Goal: Task Accomplishment & Management: Manage account settings

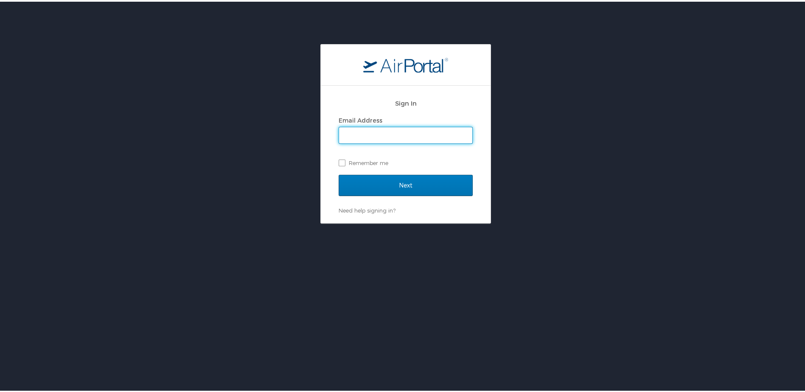
click at [363, 134] on input "Email Address" at bounding box center [405, 134] width 133 height 16
type input "glenn.meldrum@magna.com"
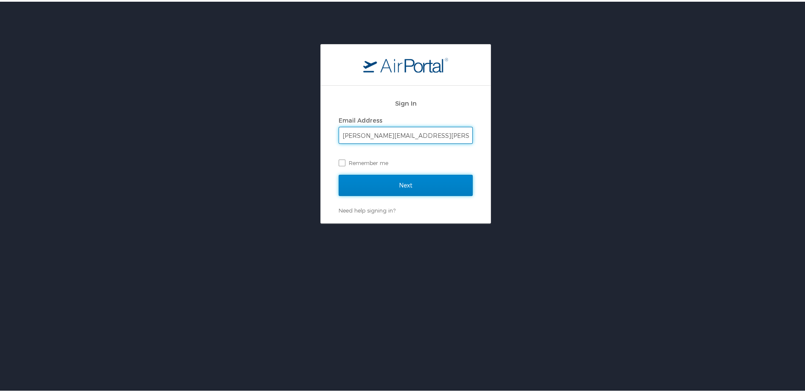
click at [377, 184] on input "Next" at bounding box center [406, 183] width 134 height 21
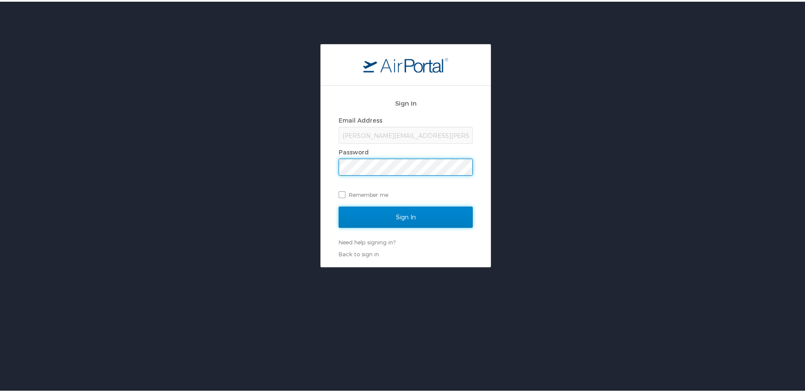
click at [395, 219] on input "Sign In" at bounding box center [406, 215] width 134 height 21
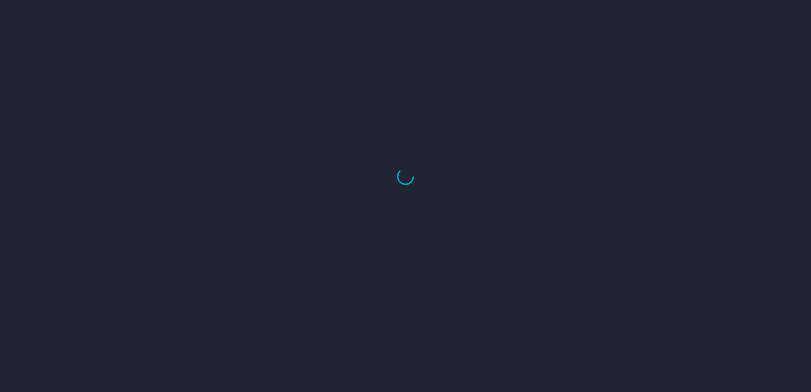
select select "US"
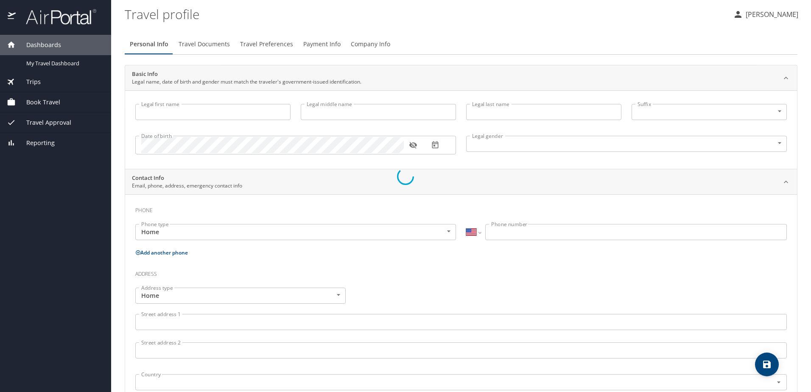
type input "[PERSON_NAME]"
type input "[DEMOGRAPHIC_DATA]"
type input "Robin"
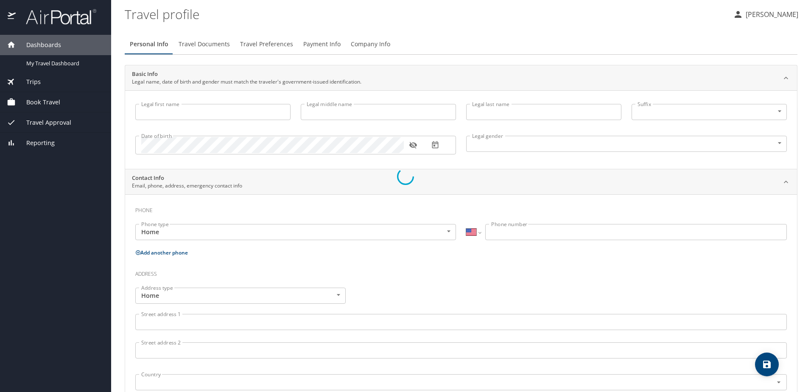
type input "Meldrum"
type input "(586) 980-1170"
select select "US"
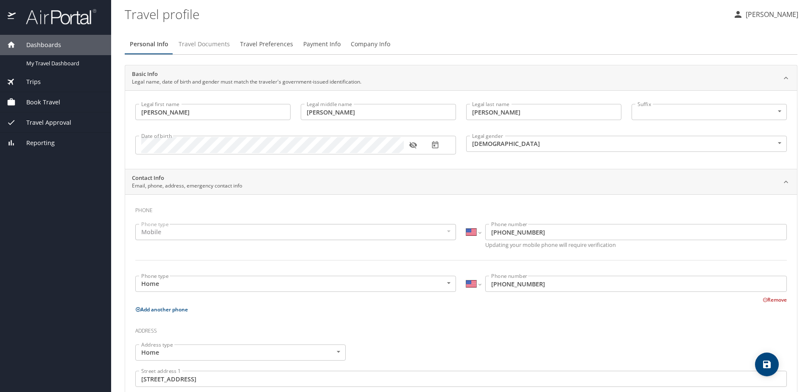
click at [210, 43] on span "Travel Documents" at bounding box center [204, 44] width 51 height 11
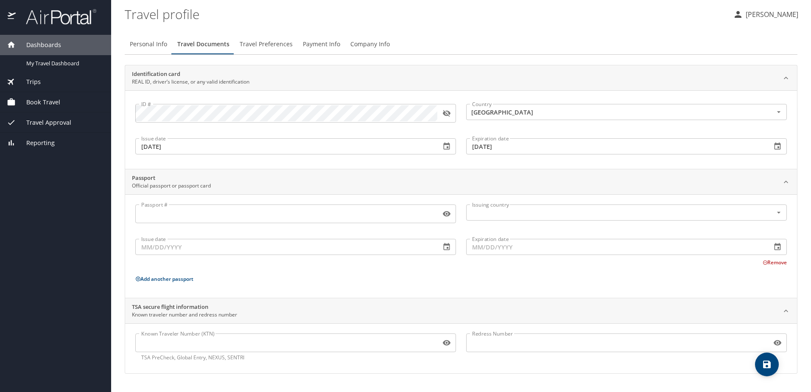
click at [157, 213] on input "Passport #" at bounding box center [286, 214] width 302 height 16
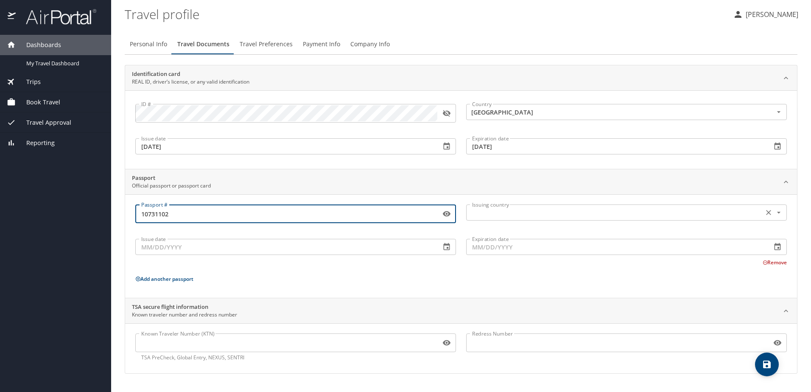
click at [780, 213] on icon "Open" at bounding box center [779, 213] width 3 height 2
type input "10731102"
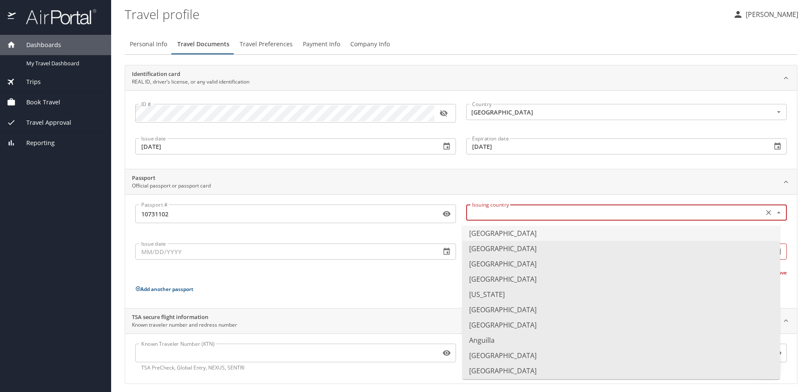
click at [542, 233] on li "United States of America" at bounding box center [622, 233] width 318 height 15
type input "United States of America"
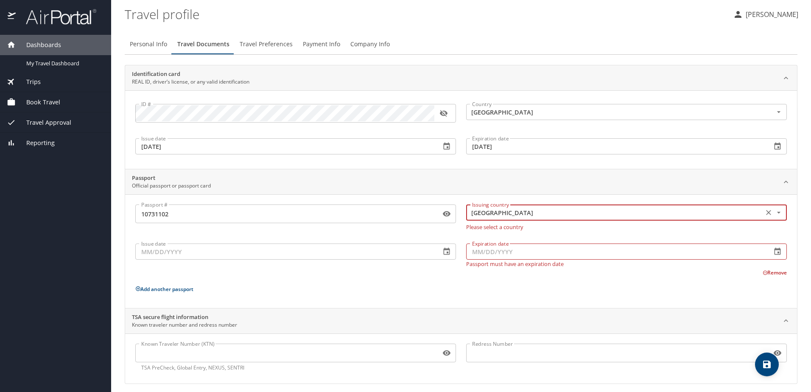
click at [184, 252] on input "Issue date" at bounding box center [284, 252] width 299 height 16
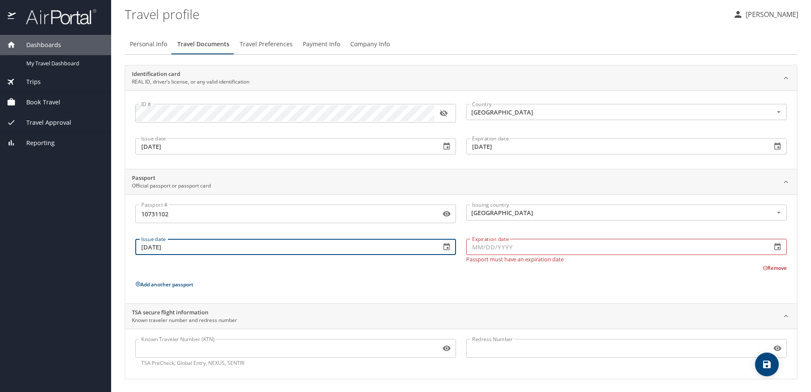
type input "10/27/2022"
click at [507, 248] on input "Expiration date" at bounding box center [615, 247] width 299 height 16
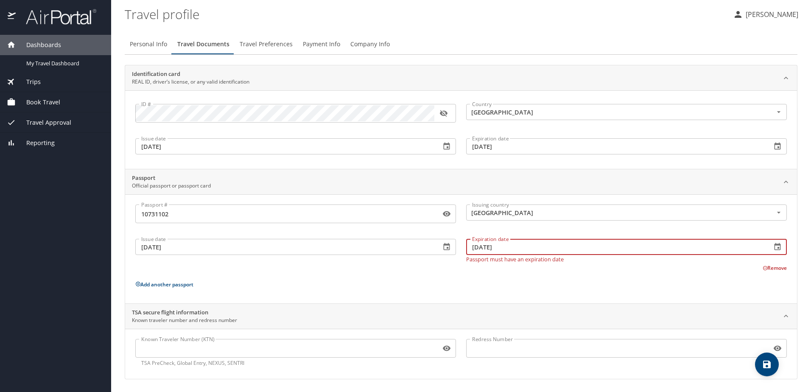
scroll to position [1, 0]
type input "10/26/2032"
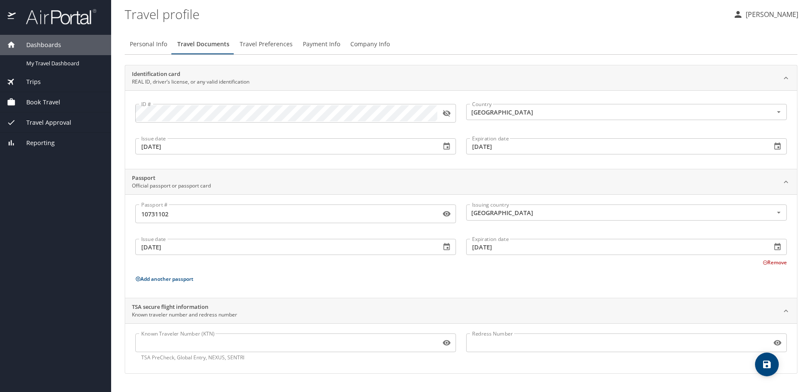
scroll to position [0, 0]
click at [384, 286] on div "Passport # 10731102 Passport # Issuing country United States of America Issuing…" at bounding box center [461, 248] width 652 height 87
click at [272, 44] on span "Travel Preferences" at bounding box center [266, 44] width 53 height 11
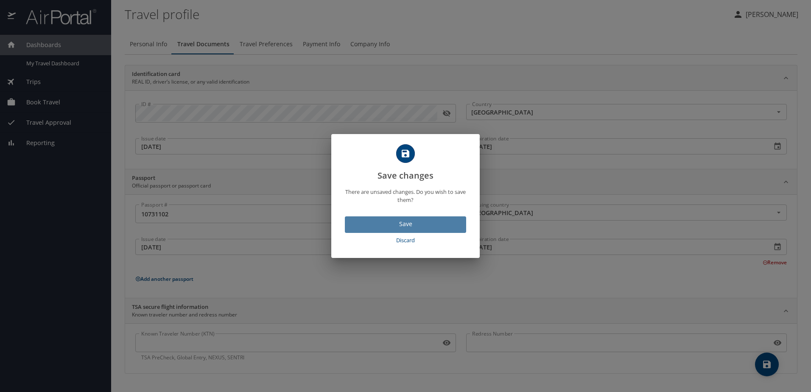
click at [396, 222] on span "Save" at bounding box center [406, 224] width 108 height 11
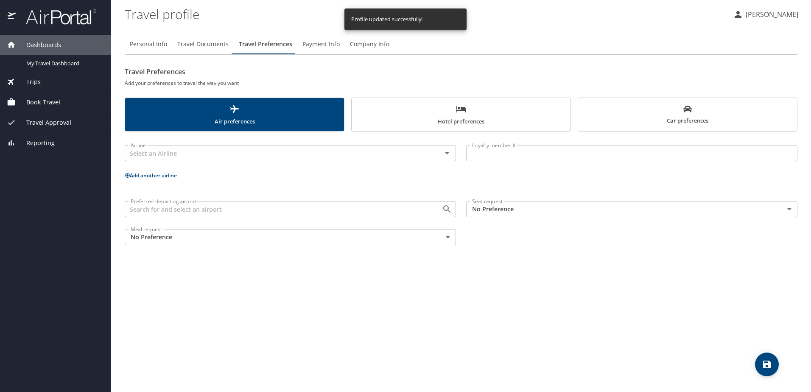
click at [311, 45] on span "Payment Info" at bounding box center [321, 44] width 37 height 11
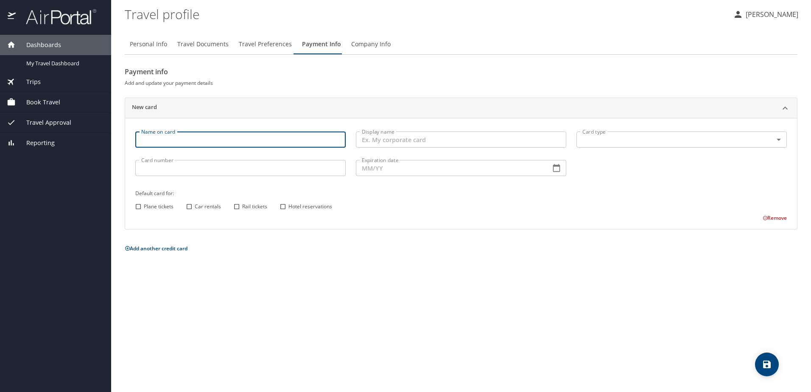
click at [162, 140] on input "Name on card" at bounding box center [240, 140] width 211 height 16
type input "Glenn A Meldrum"
click at [780, 140] on body "Dashboards My Travel Dashboard Trips Current / Future Trips Past Trips Trips Mi…" at bounding box center [405, 196] width 811 height 392
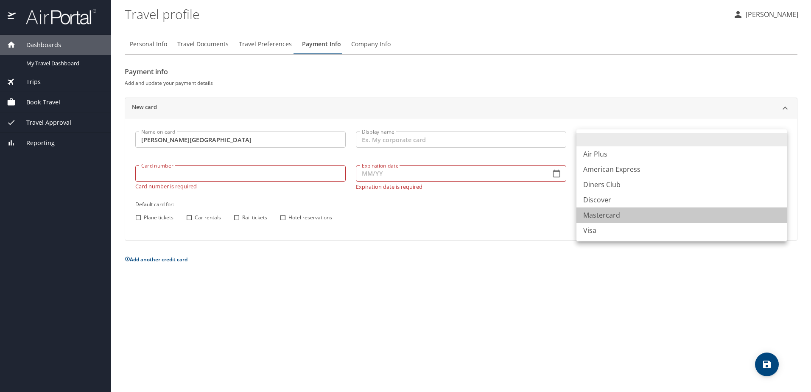
click at [600, 216] on li "Mastercard" at bounding box center [682, 215] width 211 height 15
type input "CA"
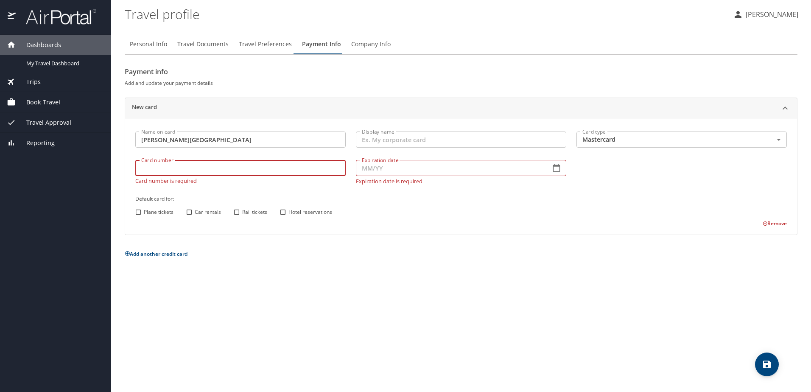
click at [232, 174] on input "Card number" at bounding box center [240, 168] width 211 height 16
type input "5424325178129548"
click at [388, 170] on input "Expiration date" at bounding box center [450, 168] width 188 height 16
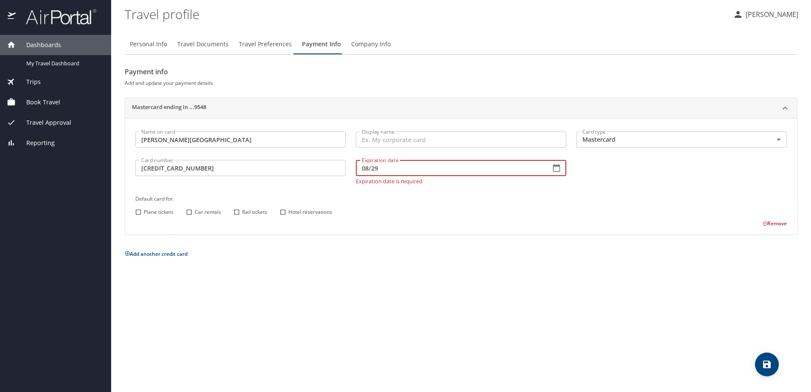
type input "08/29"
click at [191, 212] on input "Car rentals" at bounding box center [189, 212] width 11 height 11
checkbox input "true"
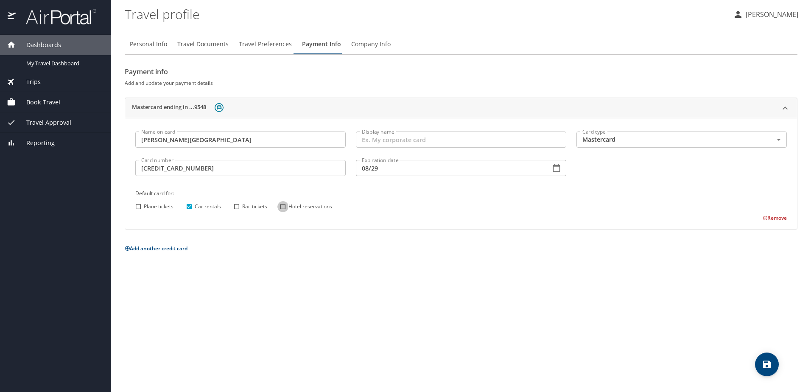
click at [283, 207] on input "Hotel reservations" at bounding box center [283, 206] width 11 height 11
checkbox input "true"
click at [366, 265] on div "Personal Info Travel Documents Travel Preferences Payment Info Company Info Pay…" at bounding box center [461, 209] width 673 height 365
click at [375, 45] on span "Company Info" at bounding box center [370, 44] width 39 height 11
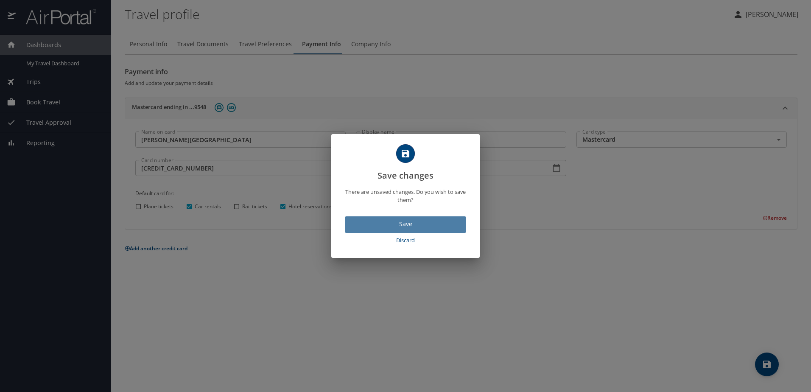
click at [391, 224] on span "Save" at bounding box center [406, 224] width 108 height 11
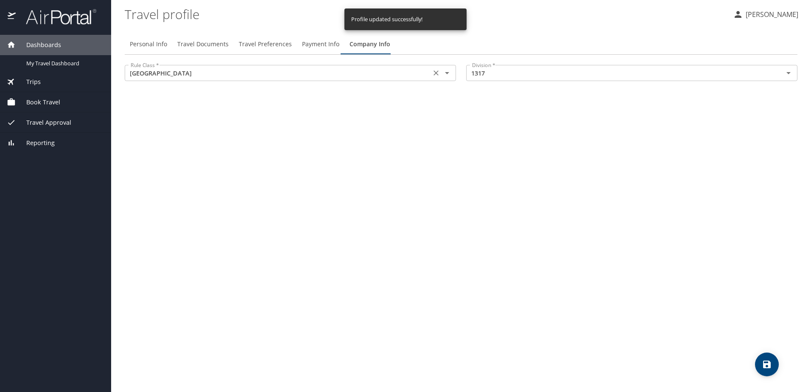
click at [449, 75] on icon "Open" at bounding box center [447, 73] width 10 height 10
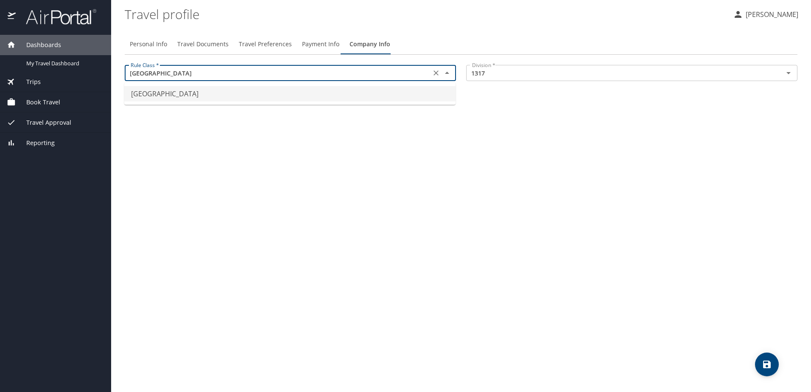
click at [398, 120] on div "Personal Info Travel Documents Travel Preferences Payment Info Company Info Rul…" at bounding box center [461, 209] width 673 height 365
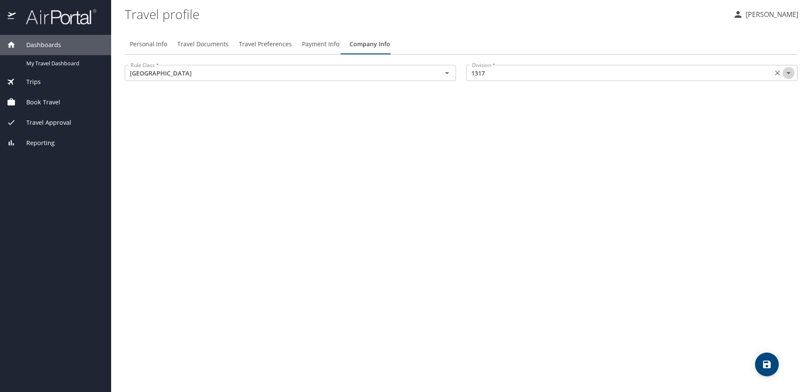
click at [789, 76] on icon "Open" at bounding box center [789, 73] width 10 height 10
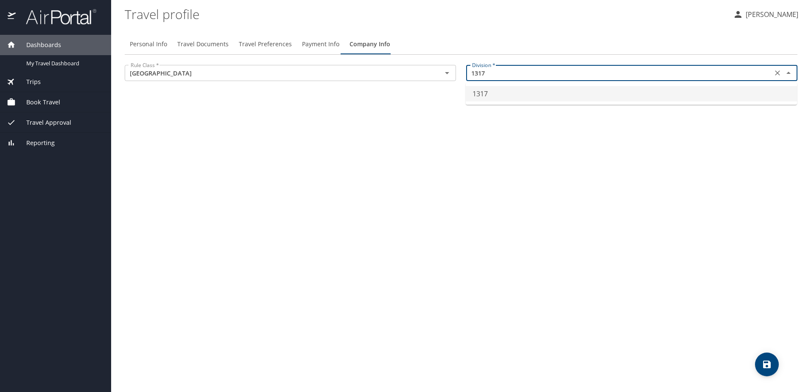
click at [734, 156] on div "Personal Info Travel Documents Travel Preferences Payment Info Company Info Rul…" at bounding box center [461, 209] width 673 height 365
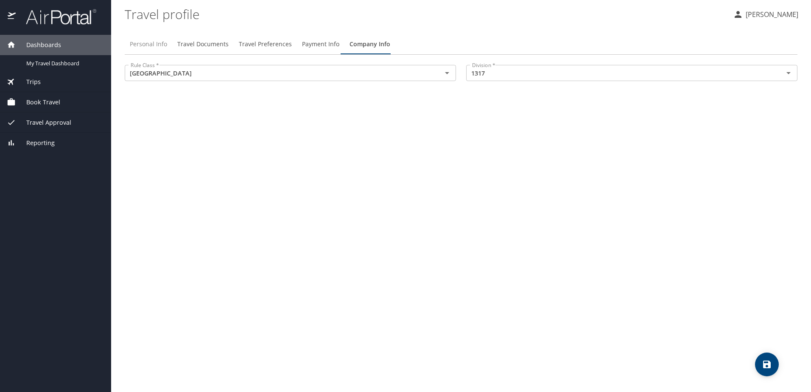
click at [148, 42] on span "Personal Info" at bounding box center [148, 44] width 37 height 11
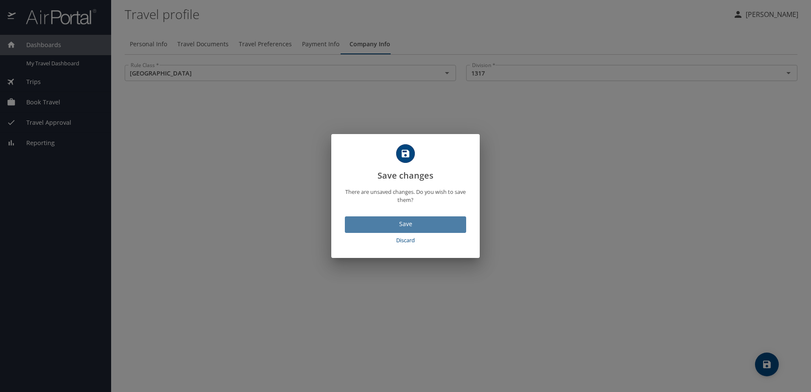
click at [390, 226] on span "Save" at bounding box center [406, 224] width 108 height 11
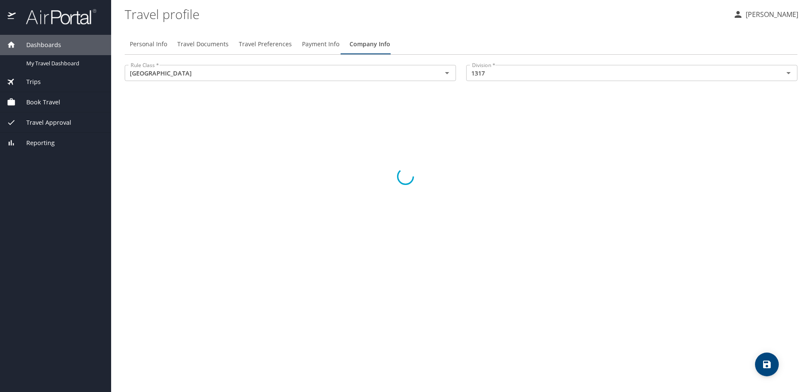
select select "US"
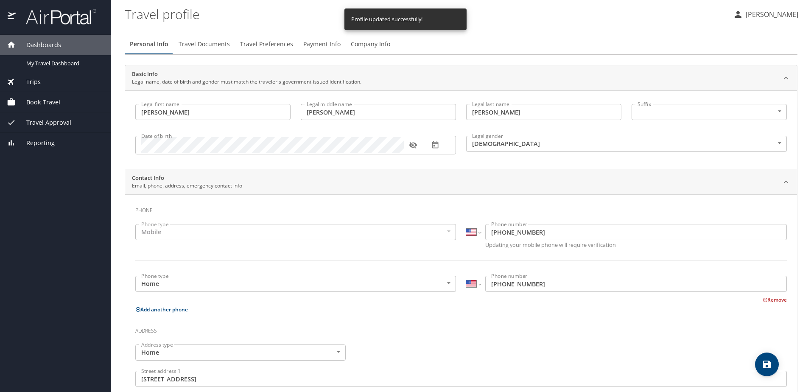
select select "US"
click at [205, 45] on span "Travel Documents" at bounding box center [204, 44] width 51 height 11
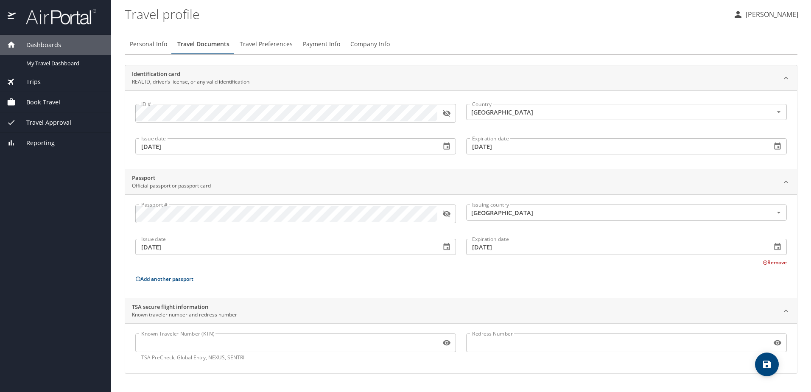
click at [278, 47] on span "Travel Preferences" at bounding box center [266, 44] width 53 height 11
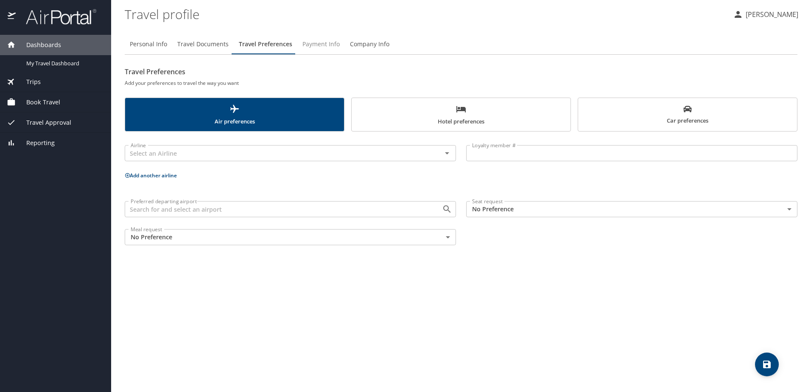
click at [320, 44] on span "Payment Info" at bounding box center [321, 44] width 37 height 11
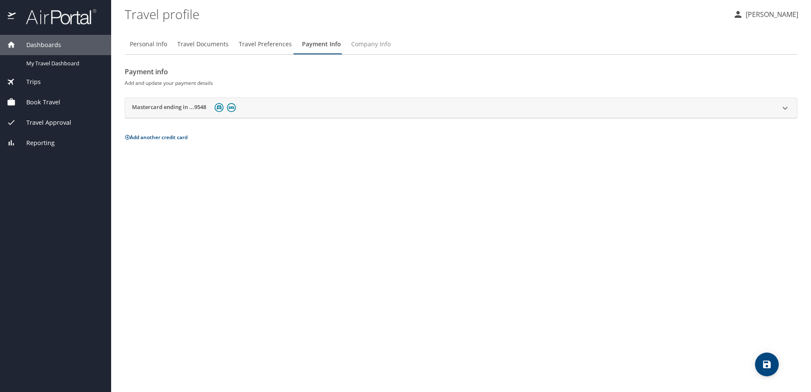
click at [368, 44] on span "Company Info" at bounding box center [370, 44] width 39 height 11
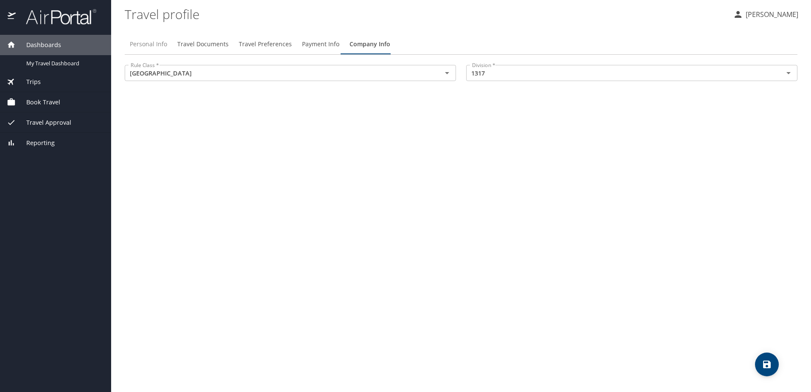
click at [155, 45] on span "Personal Info" at bounding box center [148, 44] width 37 height 11
select select "US"
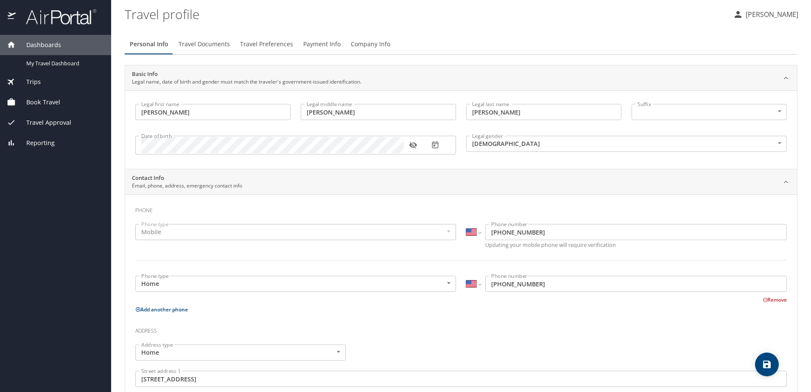
click at [65, 17] on img at bounding box center [57, 16] width 80 height 17
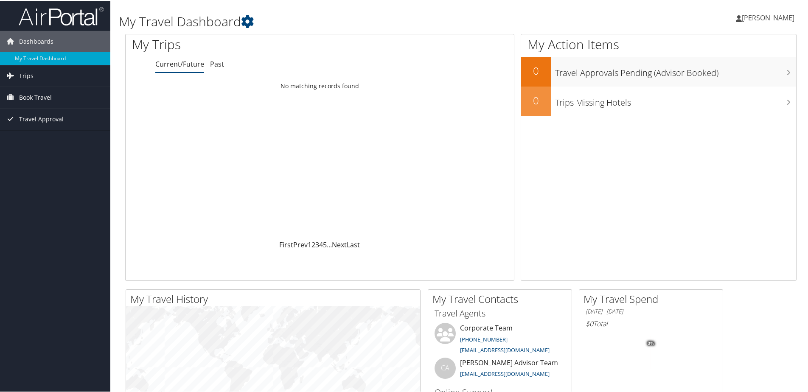
click at [783, 25] on link "[PERSON_NAME]" at bounding box center [769, 16] width 67 height 25
click at [572, 174] on div "My Action Items 0 Travel Approvals Pending (Advisor Booked) 0 Trips Missing Hot…" at bounding box center [659, 156] width 276 height 247
click at [26, 74] on span "Trips" at bounding box center [26, 75] width 14 height 21
click at [27, 135] on span "Book Travel" at bounding box center [35, 134] width 33 height 21
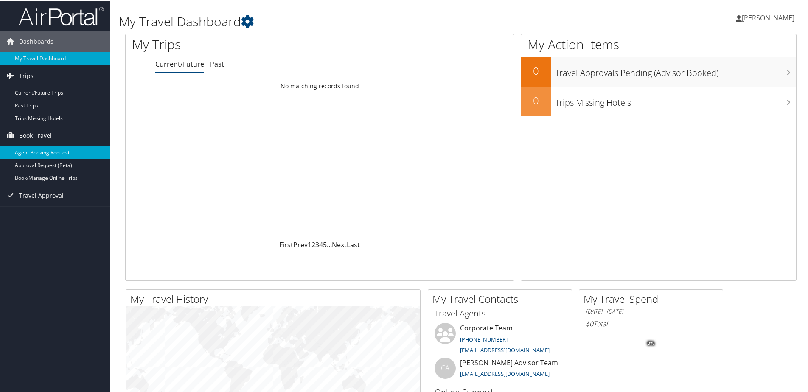
click at [30, 152] on link "Agent Booking Request" at bounding box center [55, 152] width 110 height 13
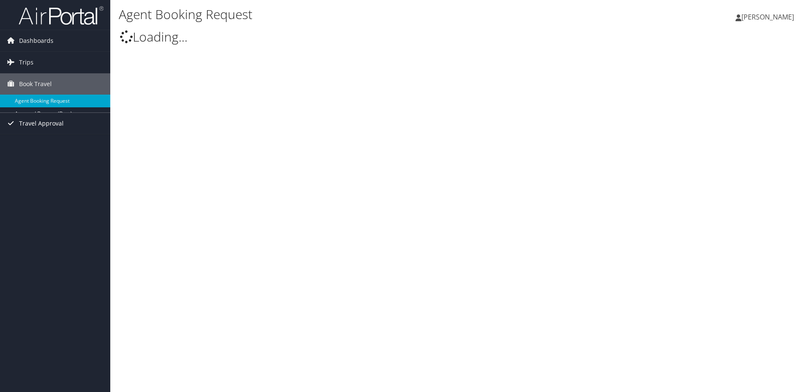
type input "Glenn Alan Meldrum"
select select "bookings@cbtravel.com"
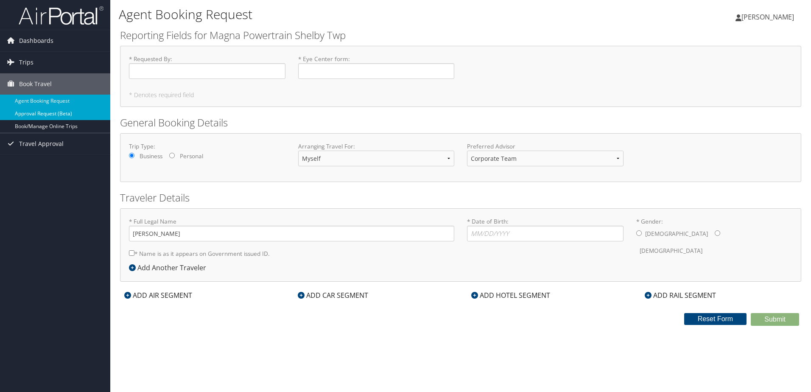
click at [36, 112] on link "Approval Request (Beta)" at bounding box center [55, 113] width 110 height 13
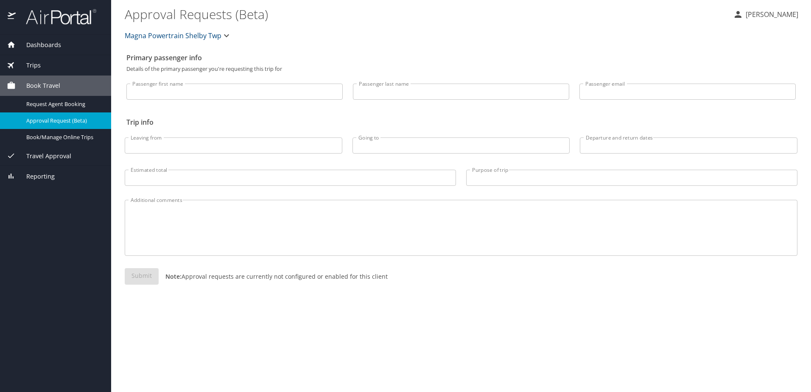
click at [33, 67] on span "Trips" at bounding box center [28, 65] width 25 height 9
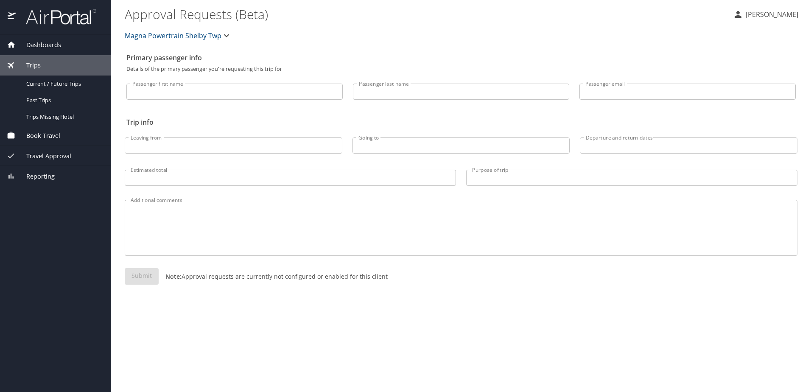
click at [41, 44] on span "Dashboards" at bounding box center [38, 44] width 45 height 9
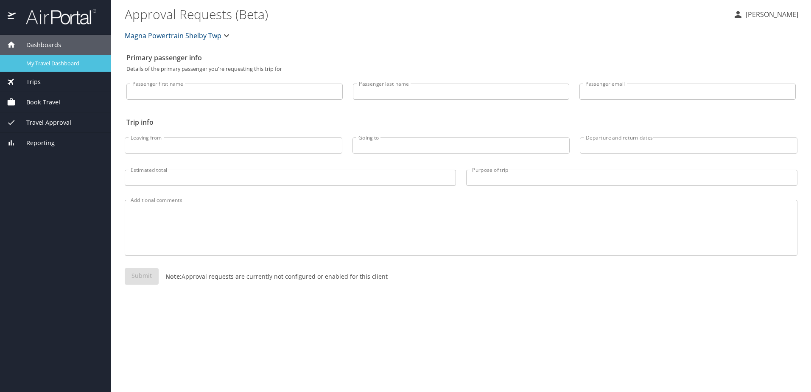
click at [37, 63] on span "My Travel Dashboard" at bounding box center [63, 63] width 75 height 8
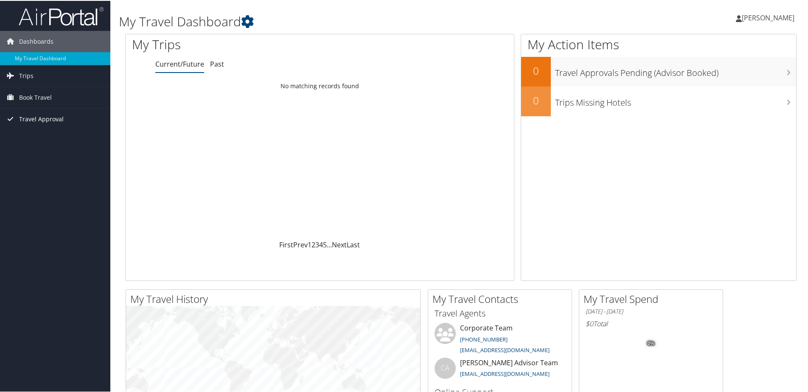
click at [34, 119] on span "Travel Approval" at bounding box center [41, 118] width 45 height 21
click at [53, 79] on link "Trips" at bounding box center [55, 75] width 110 height 21
click at [765, 17] on span "[PERSON_NAME]" at bounding box center [768, 16] width 53 height 9
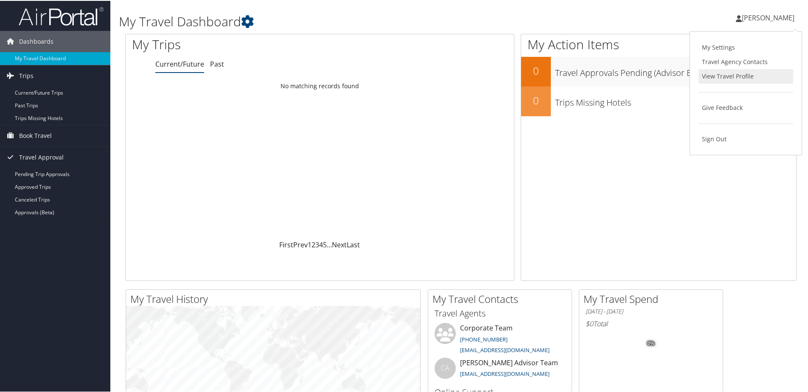
click at [720, 74] on link "View Travel Profile" at bounding box center [746, 75] width 95 height 14
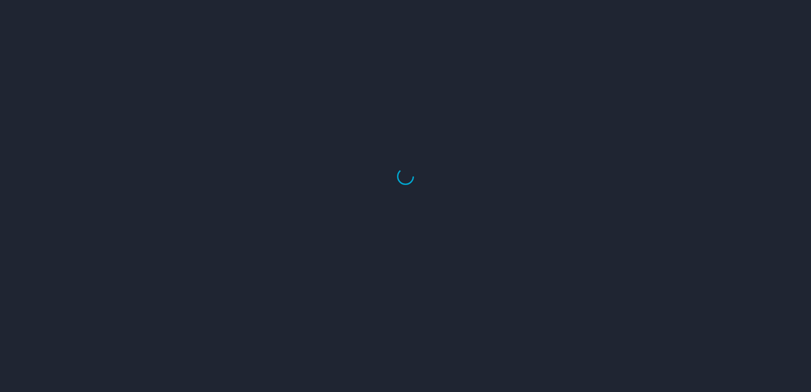
select select "US"
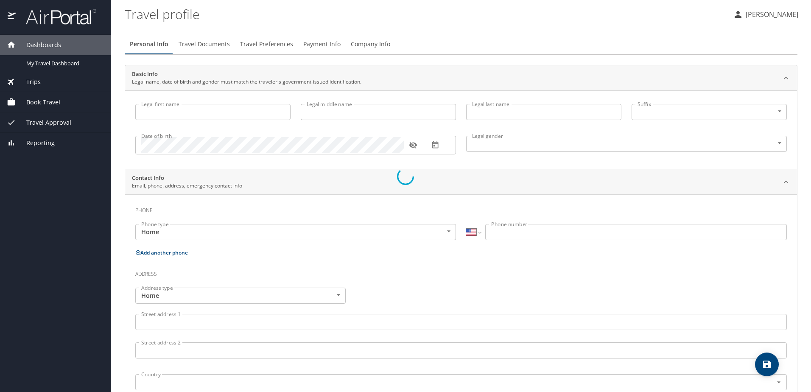
type input "[PERSON_NAME]"
type input "[DEMOGRAPHIC_DATA]"
type input "[PERSON_NAME]"
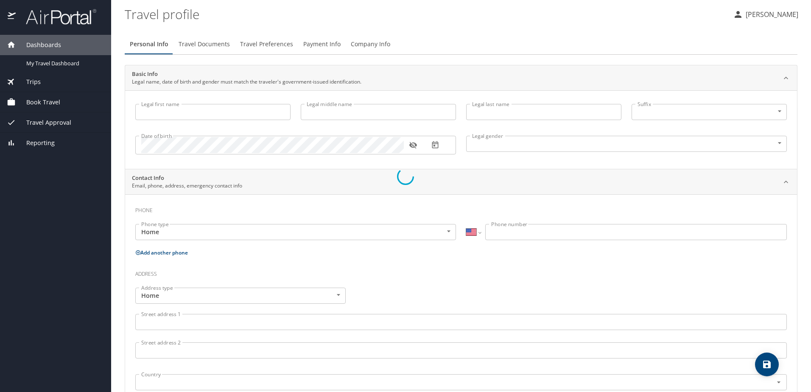
type input "[PERSON_NAME]"
type input "[PHONE_NUMBER]"
select select "US"
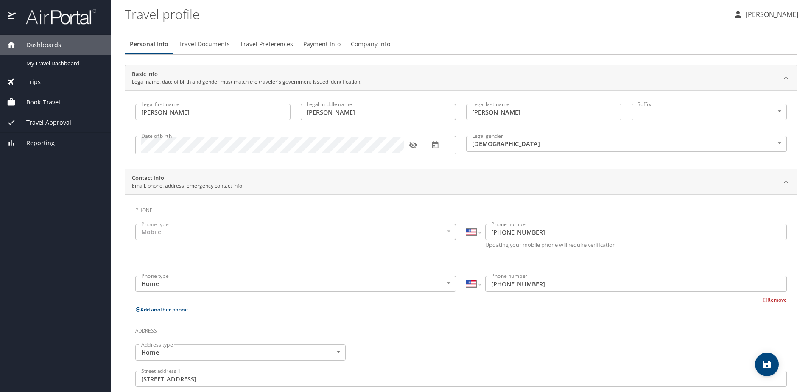
click at [217, 45] on span "Travel Documents" at bounding box center [204, 44] width 51 height 11
